Goal: Task Accomplishment & Management: Use online tool/utility

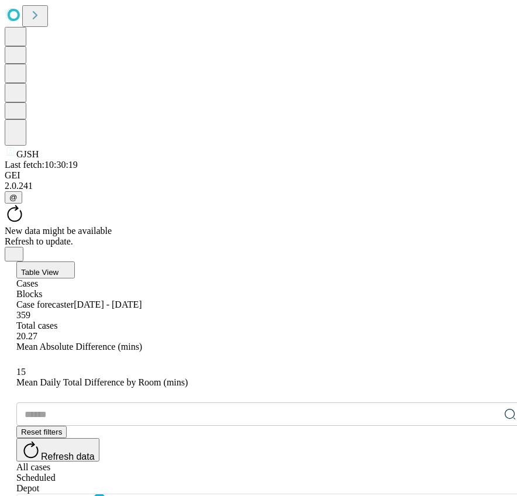
scroll to position [1, 0]
click at [19, 249] on icon "Close" at bounding box center [13, 253] width 9 height 9
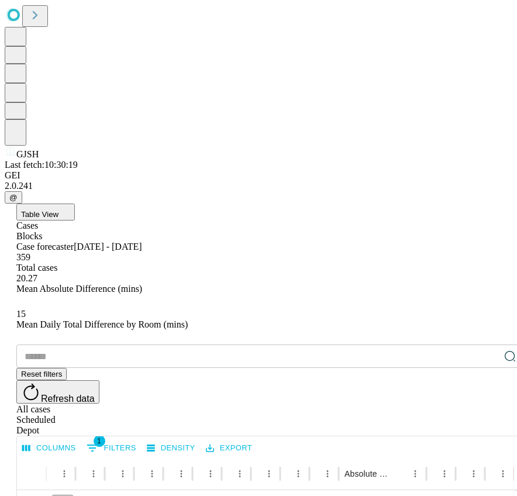
click at [75, 204] on button "Table View" at bounding box center [45, 212] width 58 height 17
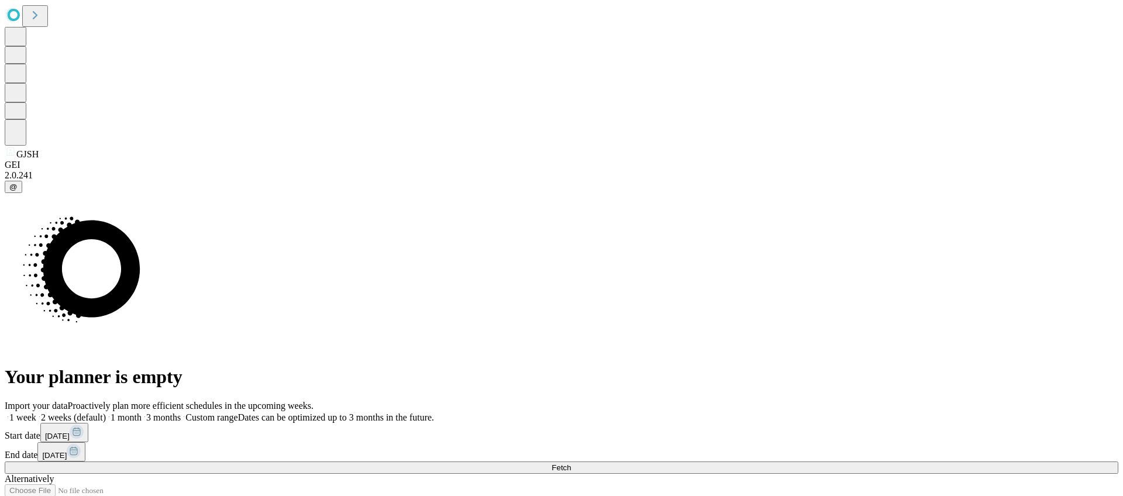
click at [36, 412] on span "1 week" at bounding box center [22, 417] width 27 height 10
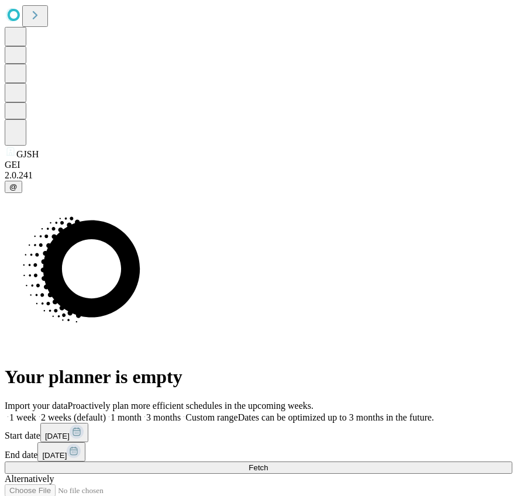
click at [268, 463] on span "Fetch" at bounding box center [258, 467] width 19 height 9
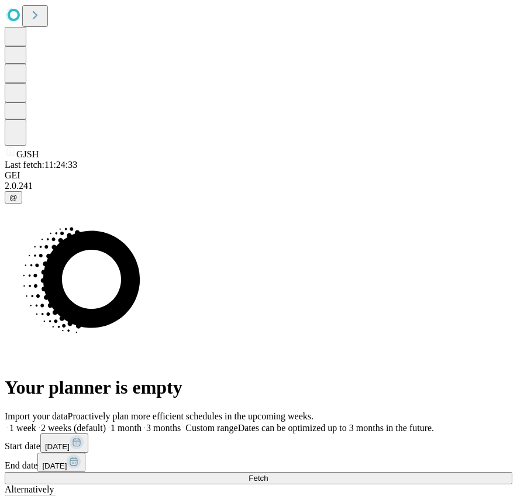
click at [428, 472] on button "Fetch" at bounding box center [259, 478] width 508 height 12
click at [36, 423] on span "1 week" at bounding box center [22, 428] width 27 height 10
click at [268, 474] on span "Fetch" at bounding box center [258, 478] width 19 height 9
click at [36, 423] on span "1 week" at bounding box center [22, 428] width 27 height 10
click at [268, 474] on span "Fetch" at bounding box center [258, 478] width 19 height 9
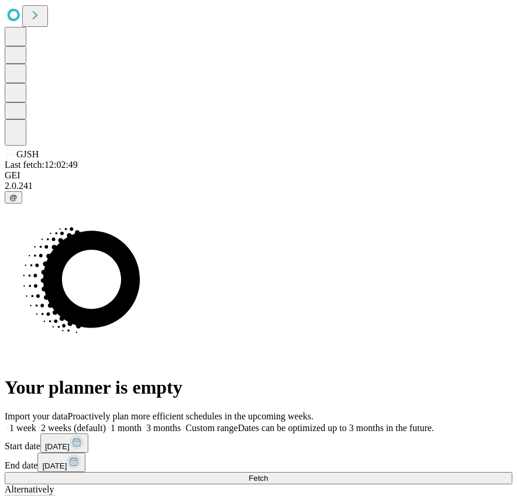
click at [36, 423] on span "1 week" at bounding box center [22, 428] width 27 height 10
click at [268, 474] on span "Fetch" at bounding box center [258, 478] width 19 height 9
click at [36, 423] on span "1 week" at bounding box center [22, 428] width 27 height 10
click at [427, 472] on button "Fetch" at bounding box center [259, 478] width 508 height 12
